Goal: Information Seeking & Learning: Learn about a topic

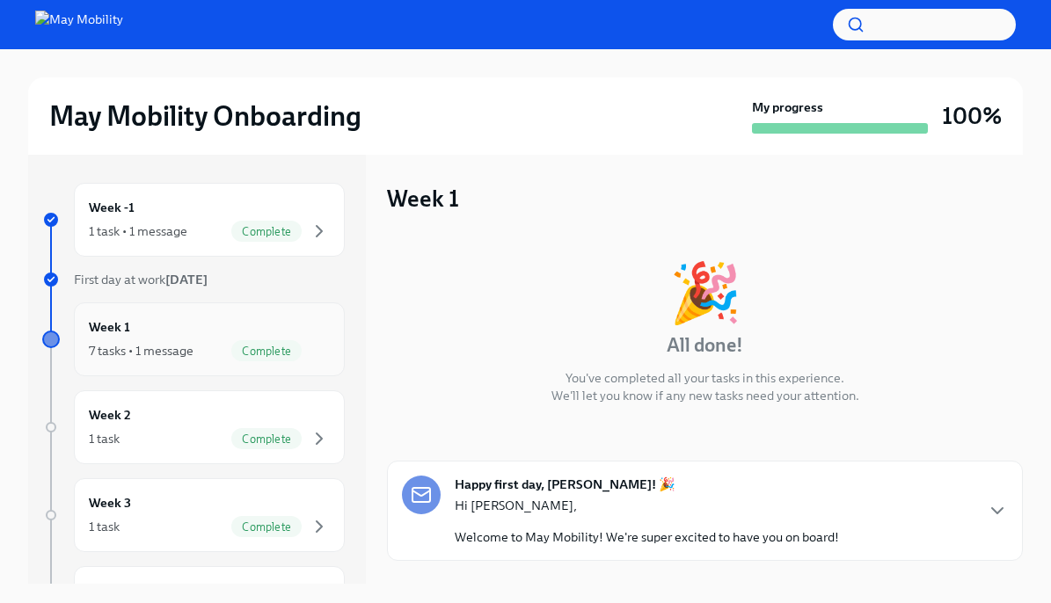
click at [261, 334] on div "Week 1 7 tasks • 1 message Complete" at bounding box center [209, 340] width 241 height 44
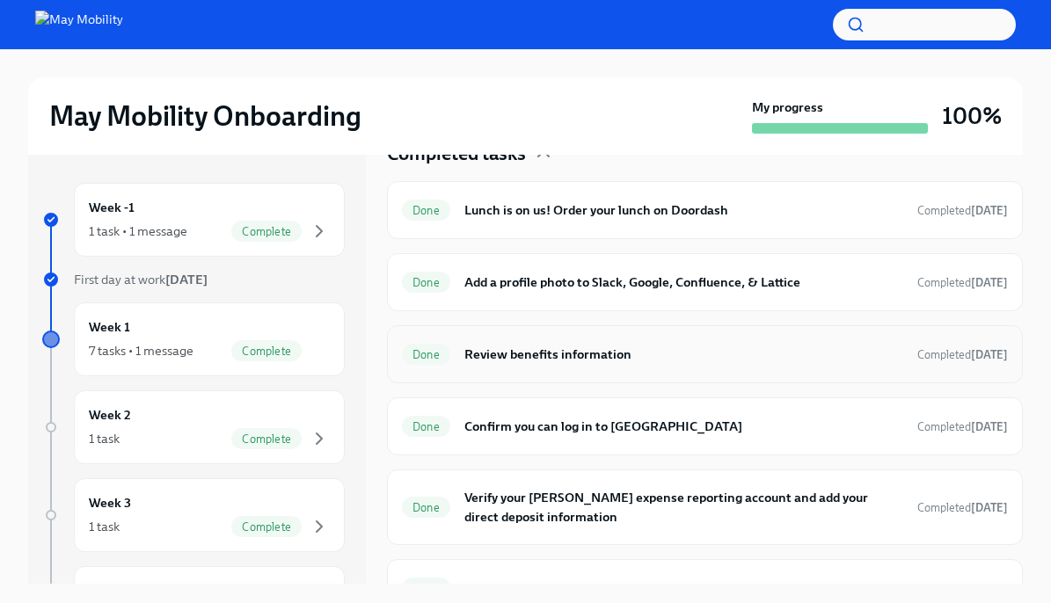
scroll to position [446, 0]
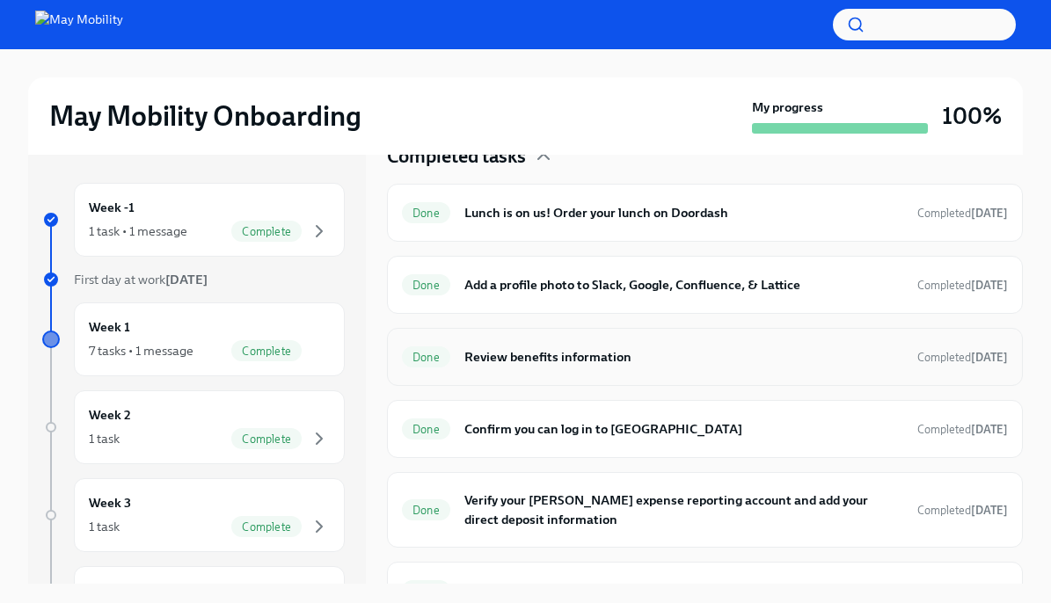
click at [548, 349] on h6 "Review benefits information" at bounding box center [683, 356] width 439 height 19
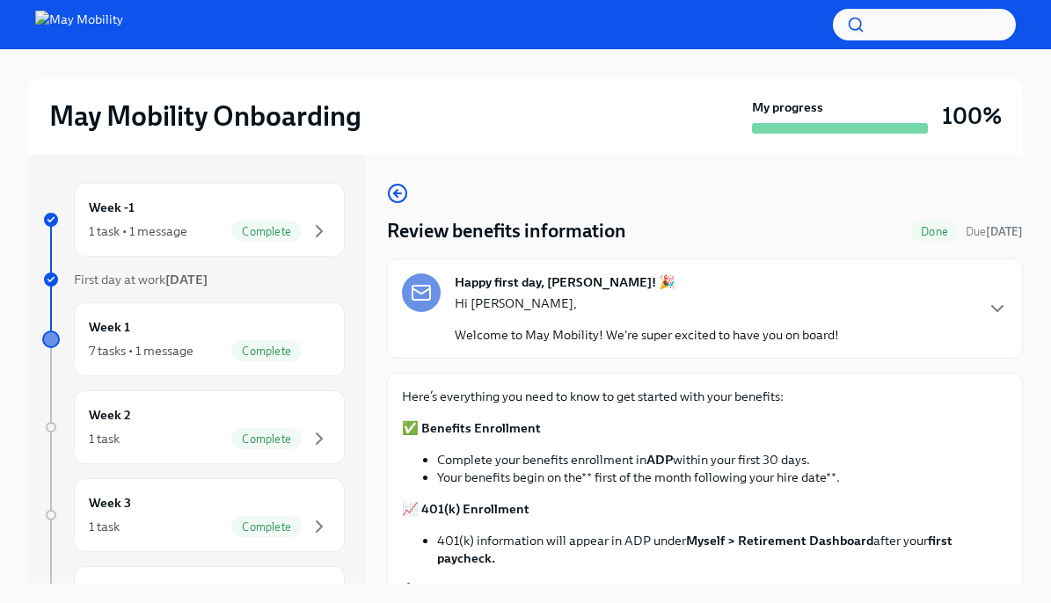
scroll to position [127, 0]
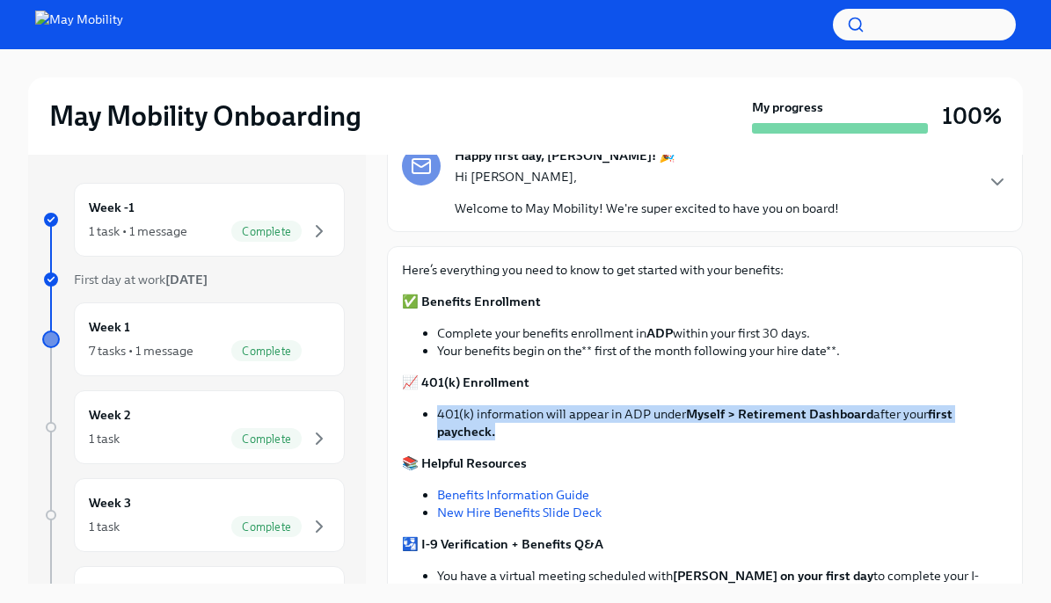
drag, startPoint x: 565, startPoint y: 433, endPoint x: 442, endPoint y: 398, distance: 127.2
click at [442, 398] on div "Here’s everything you need to know to get started with your benefits: ✅ Benefit…" at bounding box center [705, 465] width 606 height 408
copy li "401(k) information will appear in ADP under Myself > Retirement Dashboard after…"
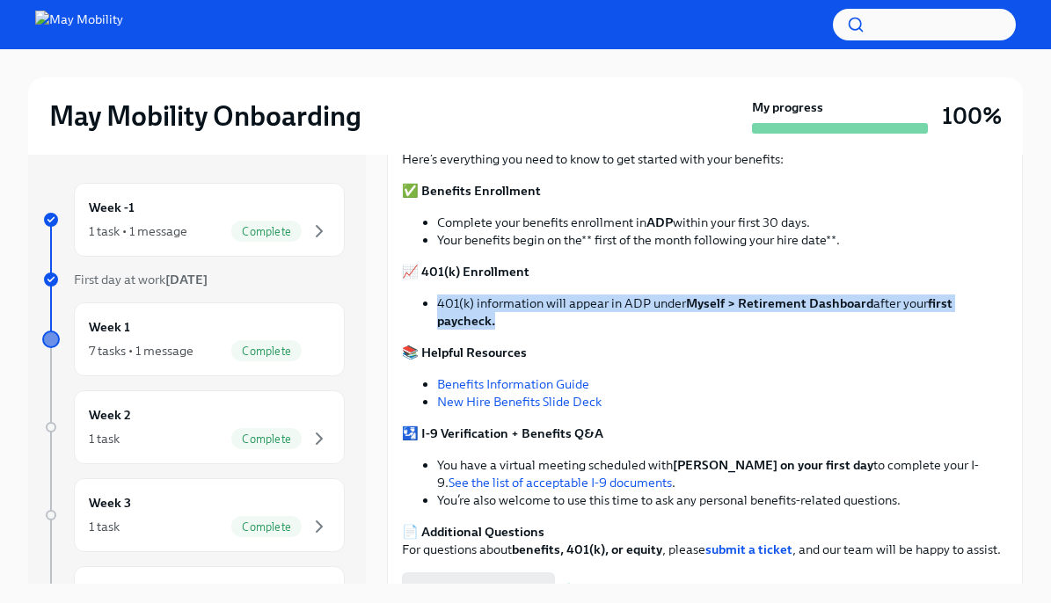
scroll to position [294, 0]
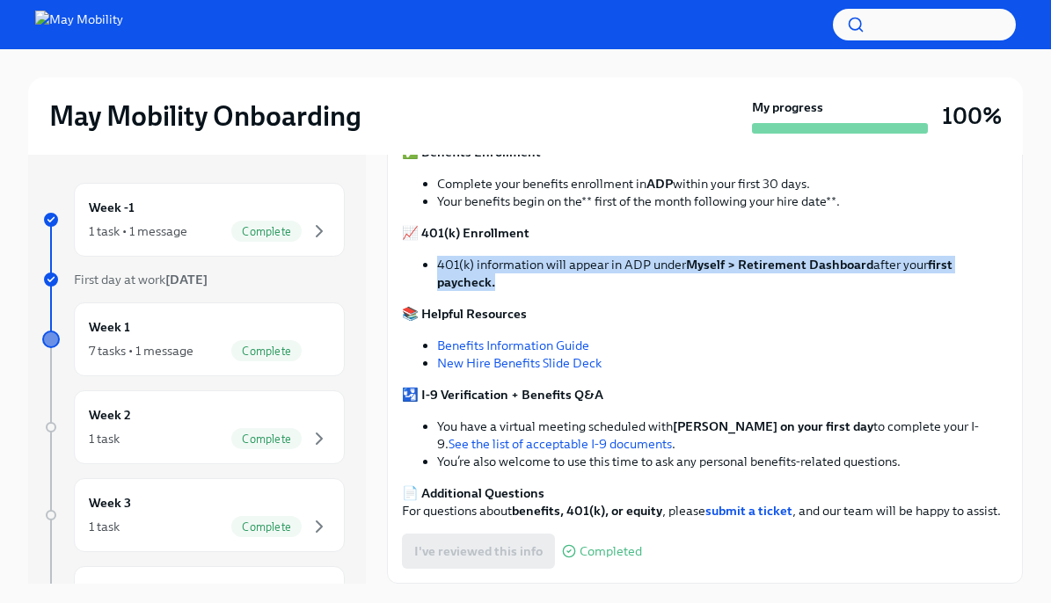
click at [579, 256] on li "401(k) information will appear in ADP under Myself > Retirement Dashboard after…" at bounding box center [722, 273] width 571 height 35
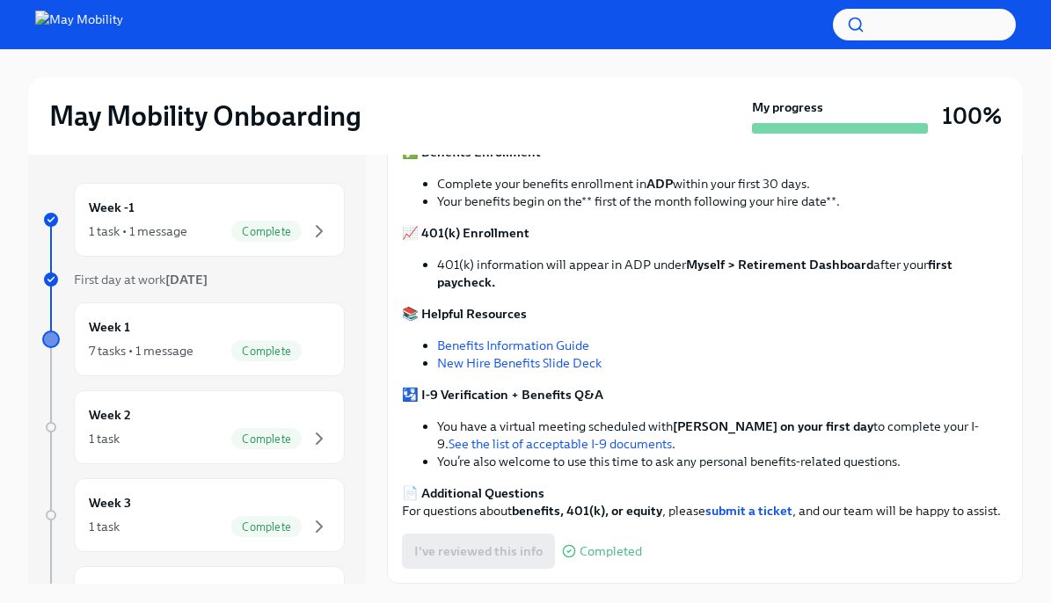
click at [558, 338] on link "Benefits Information Guide" at bounding box center [513, 346] width 152 height 16
click at [536, 355] on link "New Hire Benefits Slide Deck" at bounding box center [519, 363] width 164 height 16
